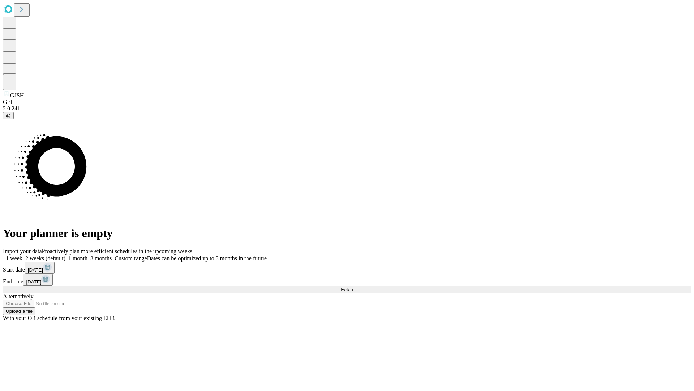
click at [353, 286] on span "Fetch" at bounding box center [347, 288] width 12 height 5
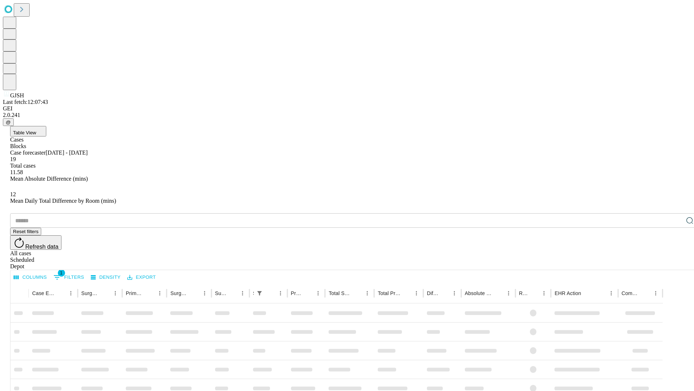
click at [36, 130] on span "Table View" at bounding box center [24, 132] width 23 height 5
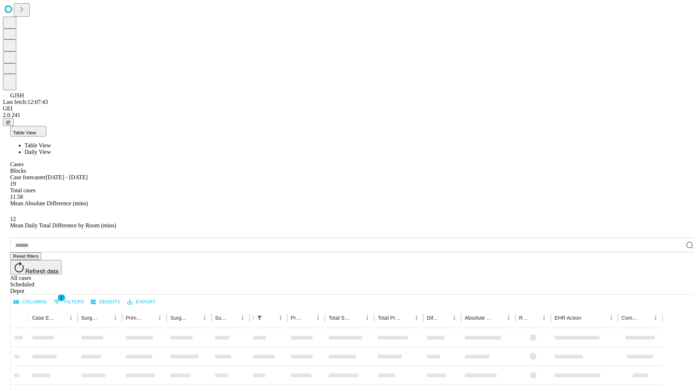
click at [51, 149] on span "Daily View" at bounding box center [38, 152] width 26 height 6
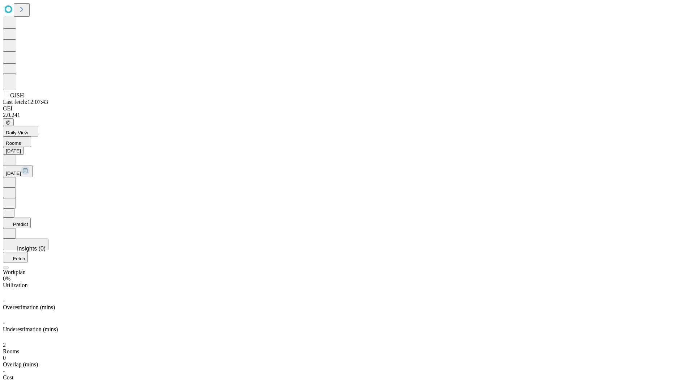
click at [31, 217] on button "Predict" at bounding box center [17, 222] width 28 height 10
